Goal: Task Accomplishment & Management: Use online tool/utility

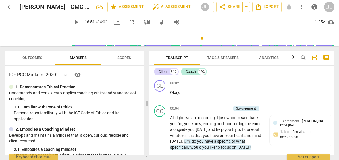
scroll to position [1458, 0]
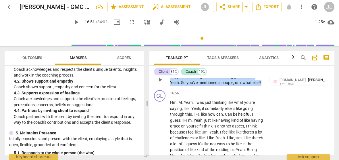
drag, startPoint x: 182, startPoint y: 100, endPoint x: 169, endPoint y: 88, distance: 16.9
click at [169, 88] on div "CO play_arrow pause 16:40 + Add competency [DOMAIN_NAME] keyboard_arrow_right N…" at bounding box center [241, 75] width 185 height 26
click at [183, 92] on div "+" at bounding box center [184, 93] width 6 height 6
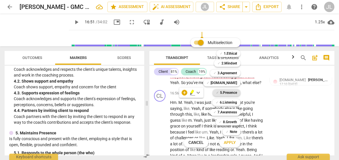
click at [233, 91] on b "5.Presence" at bounding box center [228, 92] width 17 height 7
click at [230, 112] on b "7.Awareness" at bounding box center [227, 111] width 20 height 7
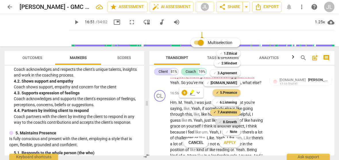
click at [230, 123] on b "8.Growth" at bounding box center [230, 121] width 14 height 7
click at [230, 144] on span "Apply" at bounding box center [230, 142] width 12 height 6
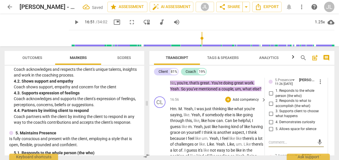
scroll to position [1459, 0]
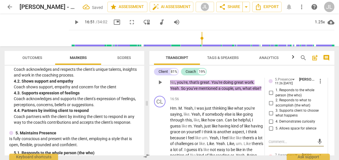
click at [269, 106] on input "2. Responds to what to accomplish (the what)" at bounding box center [270, 102] width 9 height 7
checkbox input "true"
click at [271, 125] on input "4. Demonstrates curiosity" at bounding box center [270, 121] width 9 height 7
checkbox input "true"
click at [320, 132] on div "5. Allows space for silence" at bounding box center [295, 128] width 55 height 7
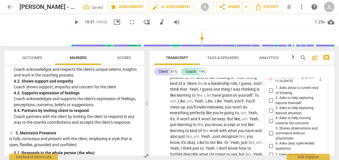
scroll to position [1539, 0]
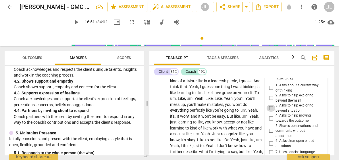
click at [270, 111] on input "3. Asks to help exploring beyond situation" at bounding box center [270, 107] width 9 height 7
checkbox input "true"
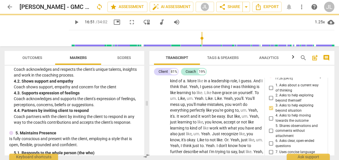
click at [321, 138] on div "5. Shares observations and comments without attachment" at bounding box center [295, 130] width 55 height 15
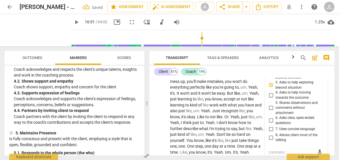
scroll to position [1574, 0]
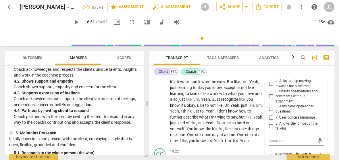
click at [269, 121] on input "7. Uses concise language" at bounding box center [270, 117] width 9 height 7
checkbox input "true"
click at [269, 112] on input "6. Asks clear, open-ended questions" at bounding box center [270, 108] width 9 height 7
checkbox input "true"
click at [154, 141] on div "CL play_arrow pause" at bounding box center [162, 62] width 16 height 162
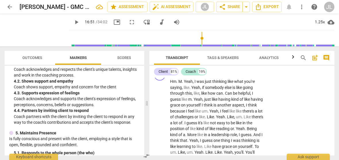
scroll to position [1453, 0]
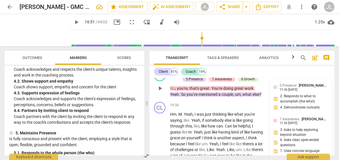
click at [326, 150] on div "7.Awareness [PERSON_NAME] 11:26 [DATE] 3. Asks to help exploring beyond situati…" at bounding box center [300, 136] width 55 height 41
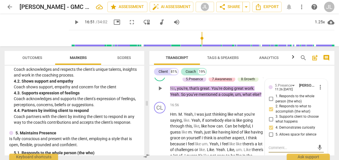
scroll to position [1496, 0]
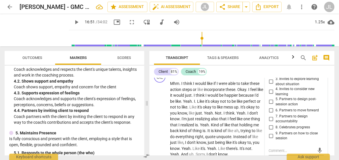
scroll to position [1679, 0]
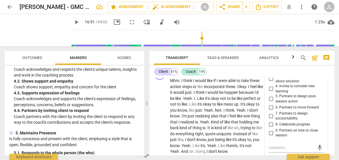
click at [269, 102] on input "5. Partners to design post-session action" at bounding box center [270, 98] width 9 height 7
checkbox input "true"
click at [155, 56] on span "Transcript" at bounding box center [177, 58] width 46 height 8
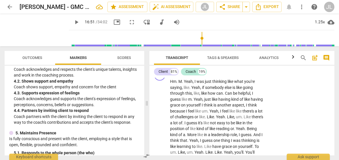
scroll to position [1494, 0]
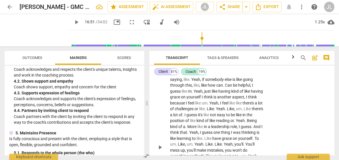
click at [183, 75] on span "." at bounding box center [183, 73] width 2 height 5
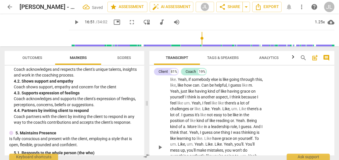
click at [73, 21] on span "play_arrow" at bounding box center [76, 22] width 7 height 7
click at [73, 23] on span "pause" at bounding box center [76, 22] width 7 height 7
type input "1022"
click at [178, 75] on span "yeah" at bounding box center [182, 73] width 9 height 5
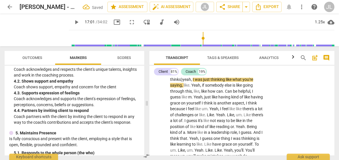
click at [185, 81] on span "yeah" at bounding box center [186, 79] width 9 height 5
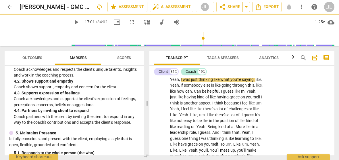
click at [178, 81] on span ". (Coach maintains silence while client thinks) Y" at bounding box center [213, 76] width 86 height 11
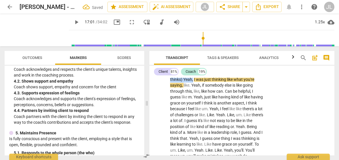
drag, startPoint x: 193, startPoint y: 97, endPoint x: 170, endPoint y: 92, distance: 23.3
click at [170, 92] on p "Hm . Mm. (Coach maintains silence while client thinks) Y eah , I was just think…" at bounding box center [216, 149] width 93 height 159
click at [199, 90] on div "+" at bounding box center [199, 89] width 6 height 6
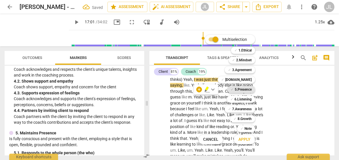
click at [247, 89] on b "5.Presence" at bounding box center [242, 89] width 17 height 7
click at [245, 139] on span "Apply" at bounding box center [244, 139] width 12 height 6
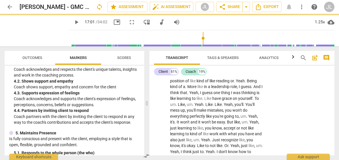
scroll to position [1543, 0]
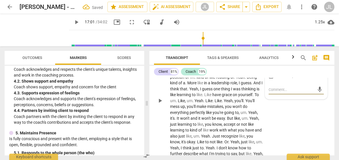
click at [269, 80] on input "5. Allows space for silence" at bounding box center [270, 76] width 9 height 7
checkbox input "true"
click at [157, 135] on div "play_arrow pause" at bounding box center [162, 100] width 15 height 155
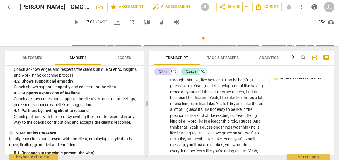
scroll to position [1496, 0]
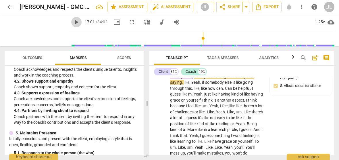
click at [73, 23] on span "play_arrow" at bounding box center [76, 22] width 7 height 7
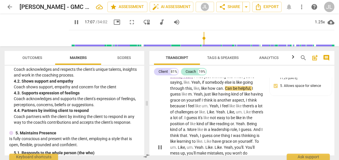
click at [224, 90] on span "." at bounding box center [224, 88] width 2 height 5
type input "1028"
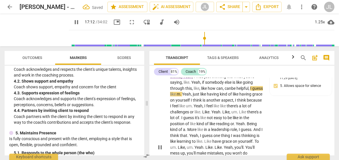
click at [182, 96] on span "." at bounding box center [181, 94] width 2 height 5
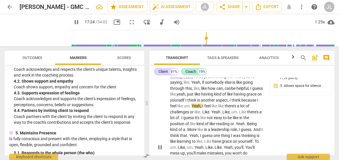
click at [257, 117] on p "Hm . Mm . (Coach maintains silence while client thinks) [PERSON_NAME] , I was j…" at bounding box center [216, 146] width 93 height 159
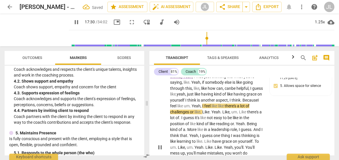
click at [261, 130] on p "Hm . Mm . (Coach maintains silence while client thinks) [PERSON_NAME] , I was j…" at bounding box center [216, 146] width 93 height 159
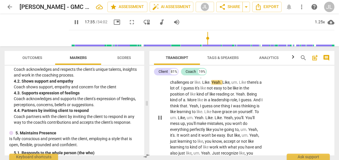
scroll to position [1532, 0]
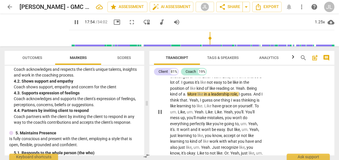
click at [261, 124] on p "Hm . Mm . (Coach maintains silence while client thinks) [PERSON_NAME] , I was j…" at bounding box center [216, 111] width 93 height 159
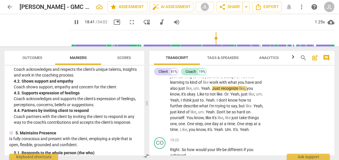
scroll to position [1647, 0]
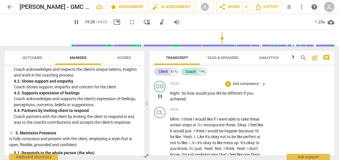
click at [160, 100] on span "pause" at bounding box center [159, 96] width 7 height 7
type input "1168"
click at [185, 101] on span "achieved" at bounding box center [178, 98] width 16 height 5
